Goal: Task Accomplishment & Management: Manage account settings

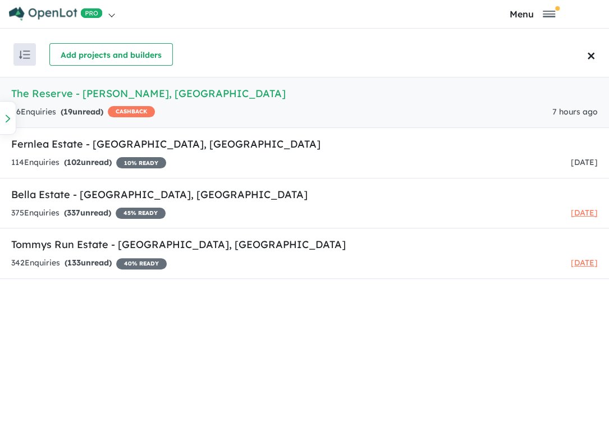
click at [203, 95] on h5 "The Reserve - [PERSON_NAME][GEOGRAPHIC_DATA]" at bounding box center [304, 93] width 586 height 15
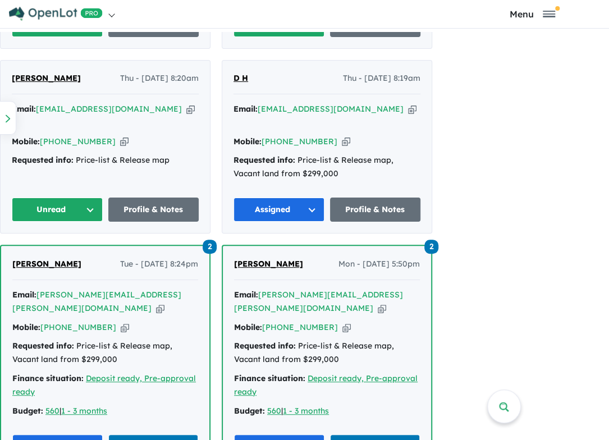
scroll to position [1065, 0]
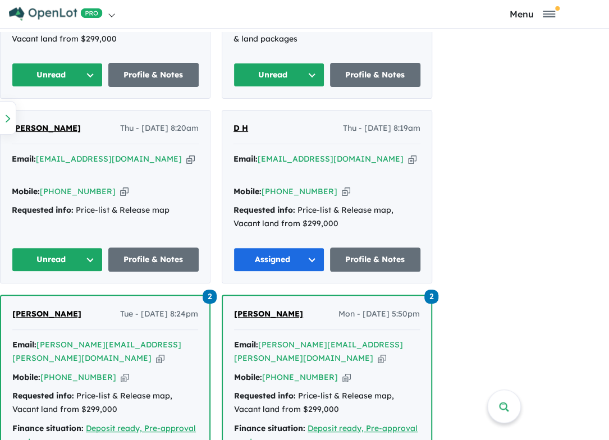
click at [90, 247] on button "Unread" at bounding box center [57, 259] width 91 height 24
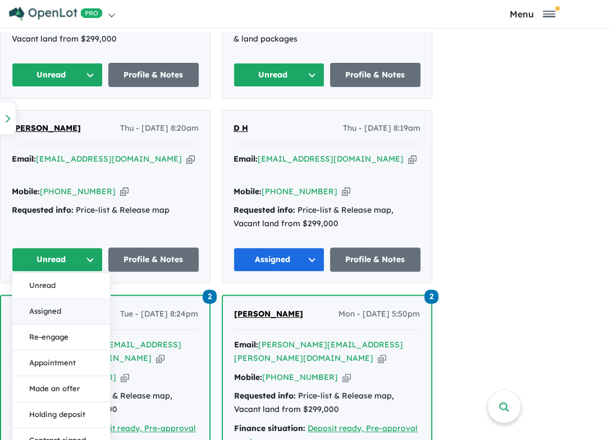
click at [79, 299] on button "Assigned" at bounding box center [61, 312] width 98 height 26
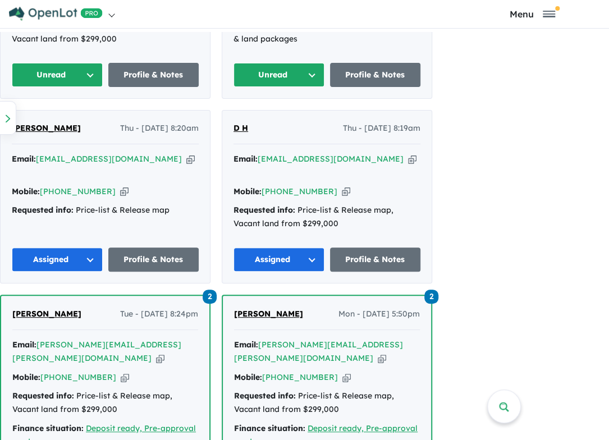
scroll to position [897, 0]
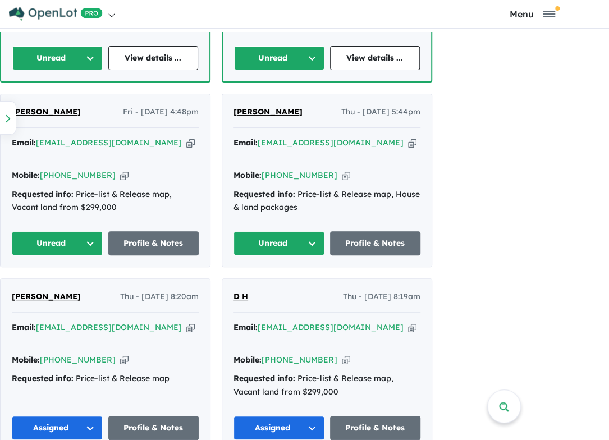
click at [303, 231] on button "Unread" at bounding box center [278, 243] width 91 height 24
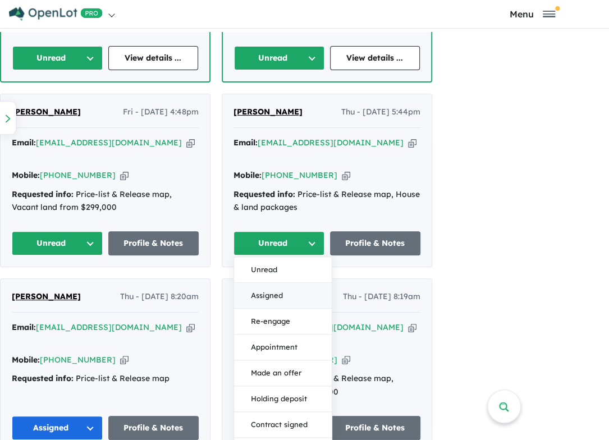
click at [284, 283] on button "Assigned" at bounding box center [283, 296] width 98 height 26
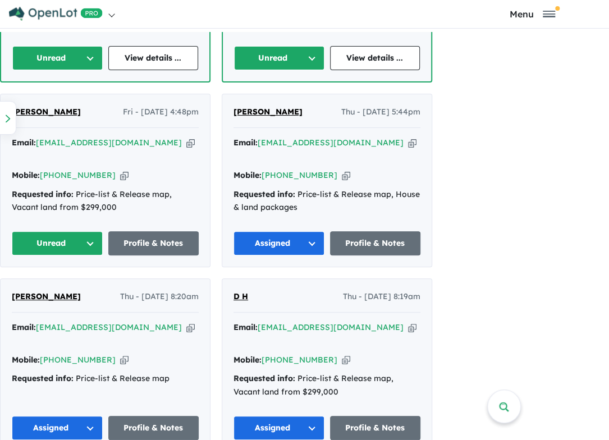
click at [78, 231] on button "Unread" at bounding box center [57, 243] width 91 height 24
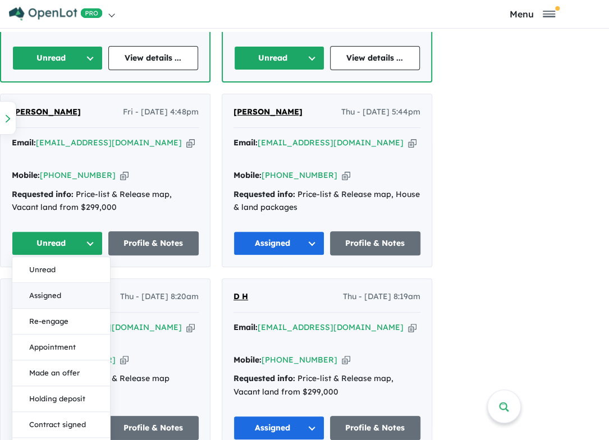
click at [70, 283] on button "Assigned" at bounding box center [61, 296] width 98 height 26
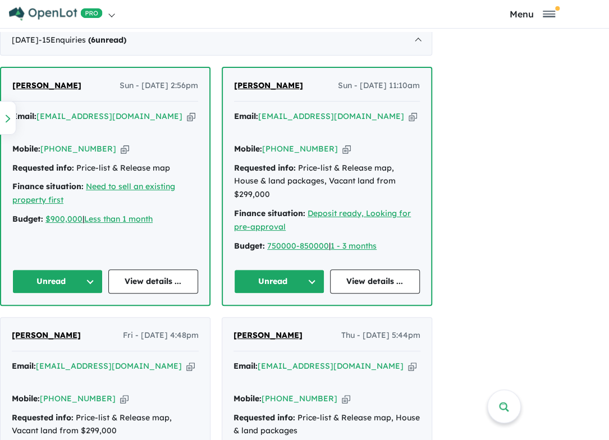
scroll to position [672, 0]
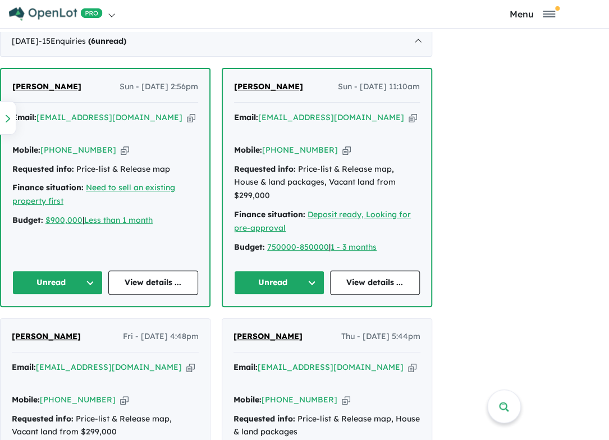
click at [310, 270] on button "Unread" at bounding box center [279, 282] width 90 height 24
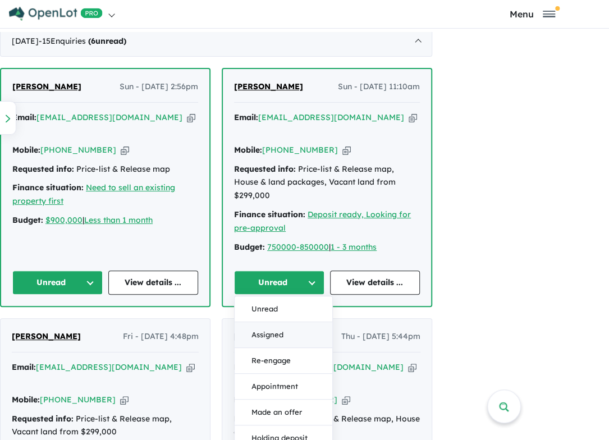
click at [295, 322] on button "Assigned" at bounding box center [284, 335] width 98 height 26
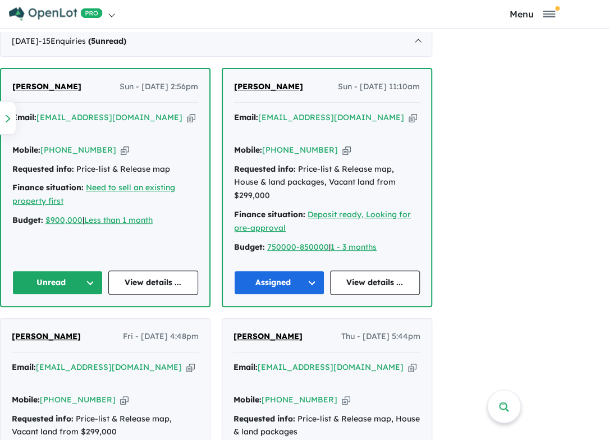
click at [78, 270] on button "Unread" at bounding box center [57, 282] width 90 height 24
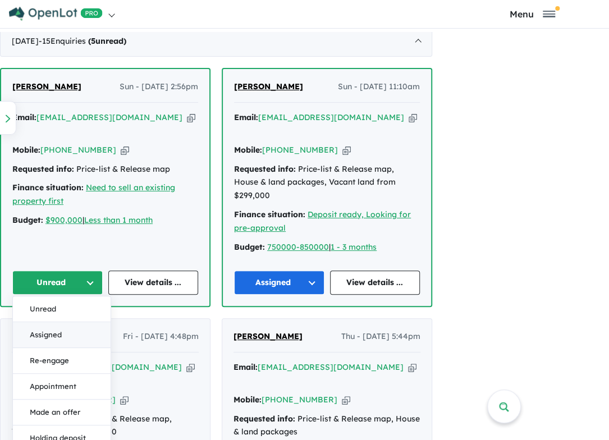
click at [64, 322] on button "Assigned" at bounding box center [62, 335] width 98 height 26
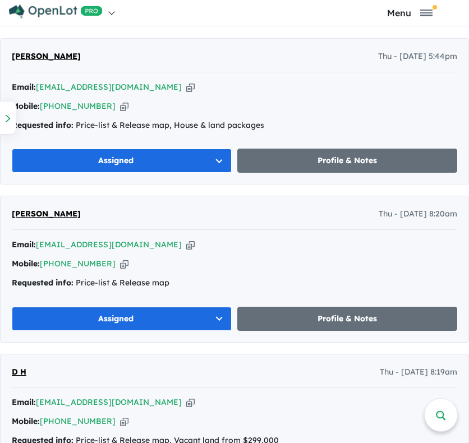
scroll to position [1233, 0]
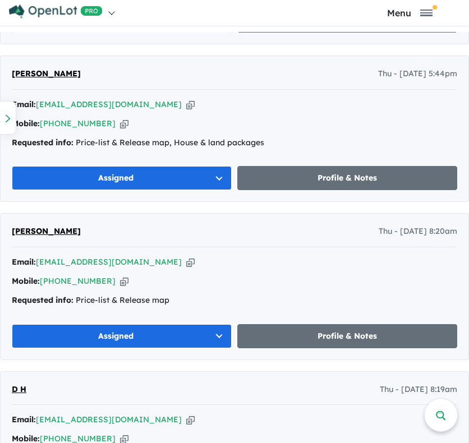
click at [186, 262] on icon "button" at bounding box center [190, 262] width 8 height 12
click at [120, 278] on icon "button" at bounding box center [124, 282] width 8 height 12
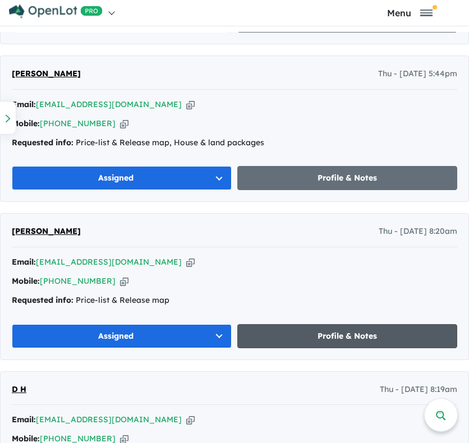
click at [306, 330] on link "Profile & Notes" at bounding box center [347, 336] width 220 height 24
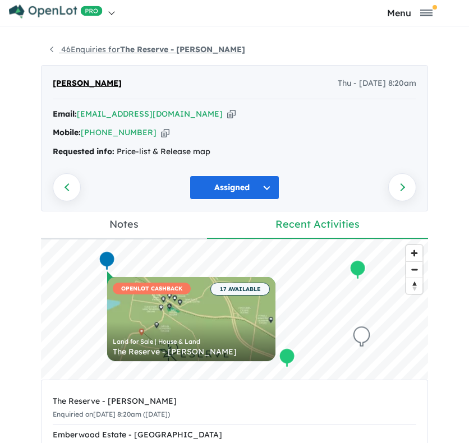
click at [50, 47] on link "46 Enquiries for The Reserve - Drouin" at bounding box center [147, 49] width 195 height 10
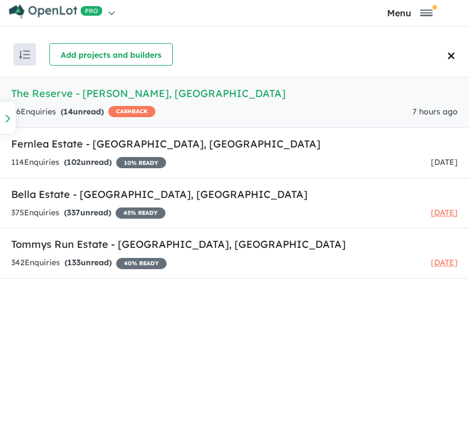
click at [191, 97] on h5 "The Reserve - [PERSON_NAME][GEOGRAPHIC_DATA]" at bounding box center [234, 93] width 447 height 15
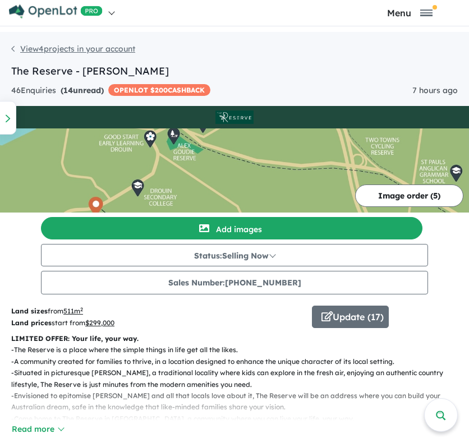
click at [16, 45] on link "View 4 projects in your account" at bounding box center [73, 49] width 124 height 10
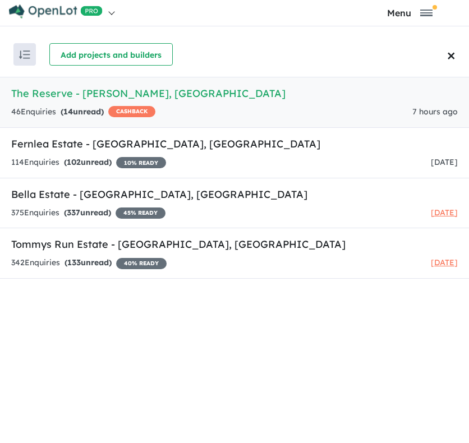
click at [35, 109] on div "46 Enquir ies ( 14 unread) CASHBACK" at bounding box center [83, 111] width 144 height 13
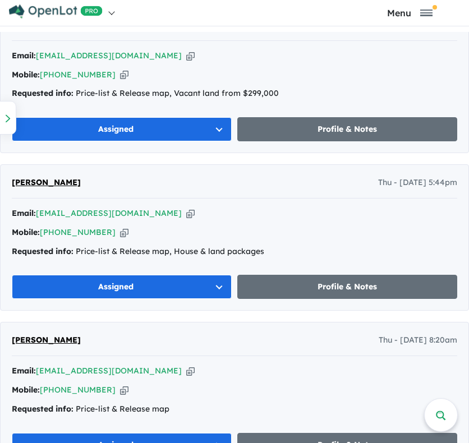
scroll to position [1122, 0]
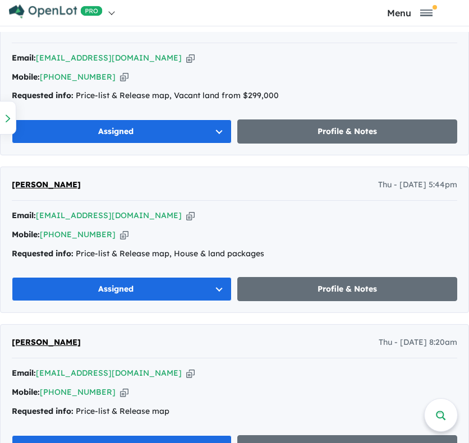
click at [186, 213] on icon "button" at bounding box center [190, 216] width 8 height 12
click at [120, 233] on icon "button" at bounding box center [124, 235] width 8 height 12
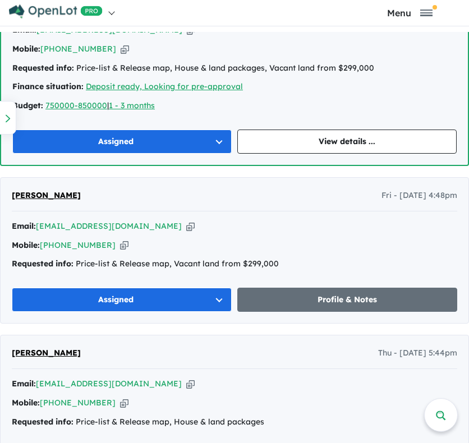
scroll to position [898, 0]
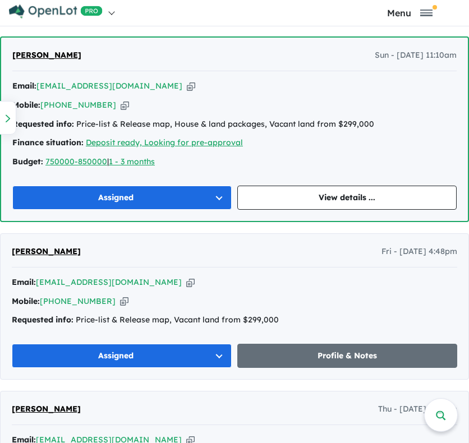
click at [186, 280] on icon "button" at bounding box center [190, 283] width 8 height 12
click at [120, 302] on icon "button" at bounding box center [124, 302] width 8 height 12
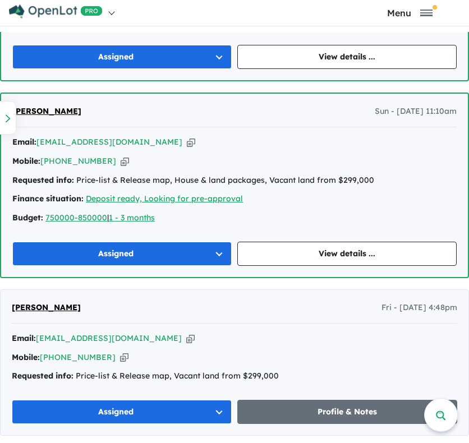
scroll to position [786, 0]
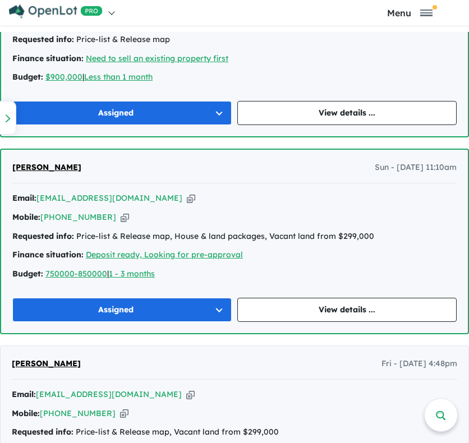
click at [187, 195] on icon "button" at bounding box center [191, 198] width 8 height 12
click at [121, 213] on icon "button" at bounding box center [125, 218] width 8 height 12
drag, startPoint x: 101, startPoint y: 168, endPoint x: 11, endPoint y: 167, distance: 89.8
click at [11, 167] on div "prashant mavadiya Sun - 17/08/2025, 11:10am Email: pjmavadiya2008@gmail.com Cop…" at bounding box center [234, 241] width 467 height 183
copy span "[PERSON_NAME]"
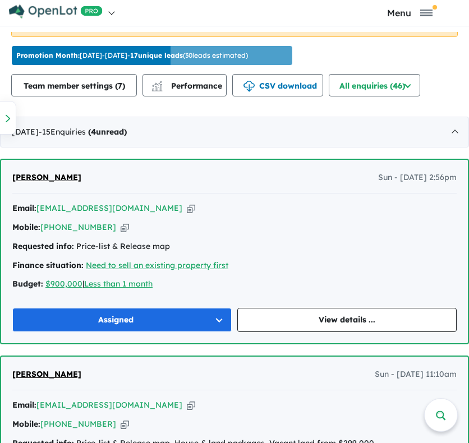
scroll to position [561, 0]
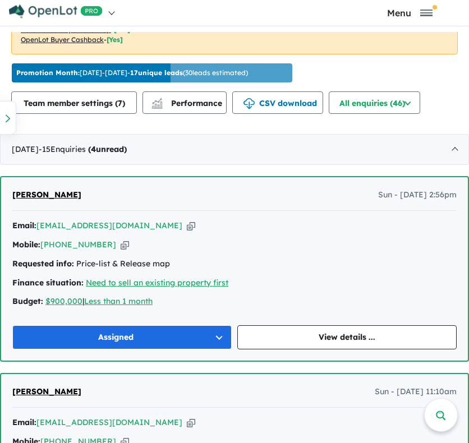
click at [121, 241] on icon "button" at bounding box center [125, 245] width 8 height 12
copy span "[PERSON_NAME]"
click at [187, 227] on icon "button" at bounding box center [191, 226] width 8 height 12
copy span "[PERSON_NAME]"
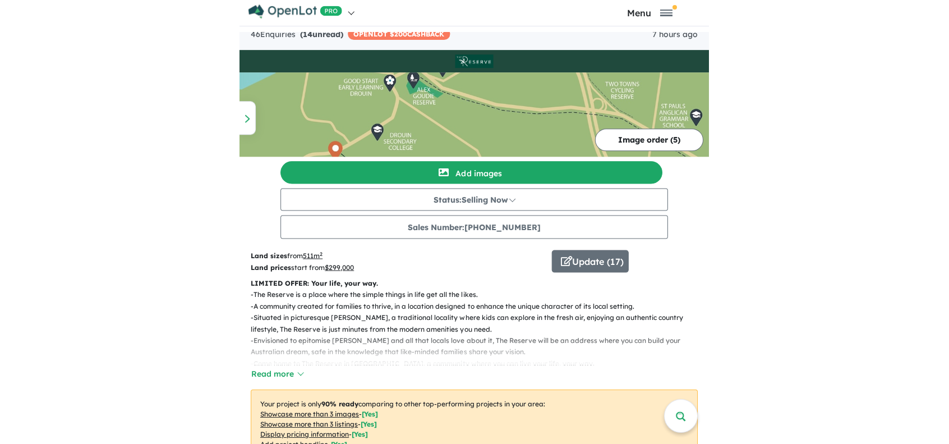
scroll to position [0, 0]
